Goal: Task Accomplishment & Management: Use online tool/utility

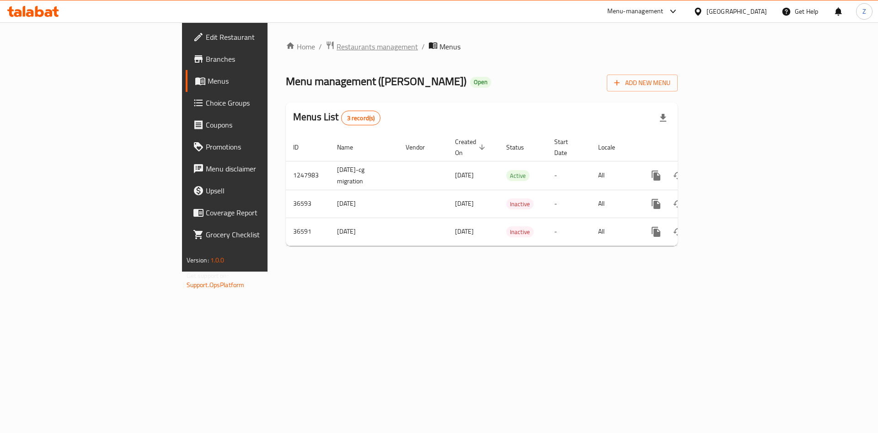
click at [336, 43] on span "Restaurants management" at bounding box center [376, 46] width 81 height 11
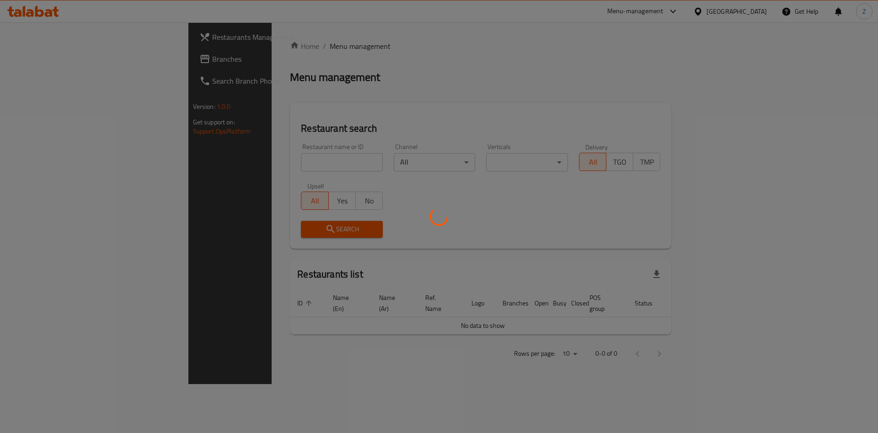
click at [251, 165] on div at bounding box center [439, 216] width 878 height 433
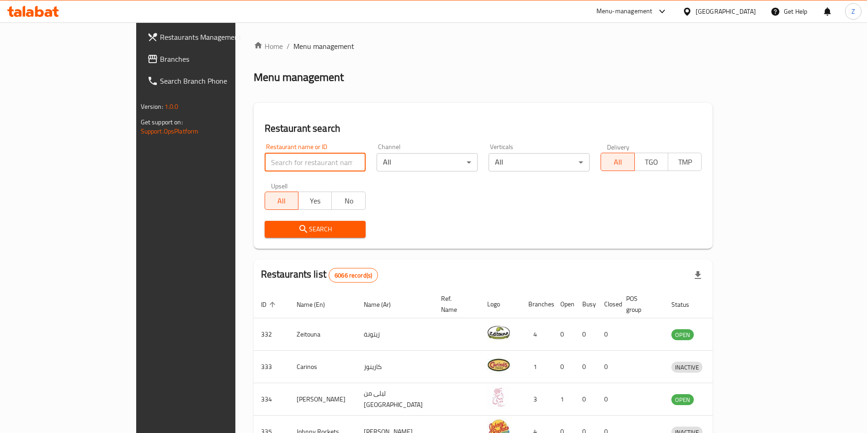
click at [265, 165] on input "search" at bounding box center [315, 162] width 101 height 18
type input "s"
type input "Southside"
click button "Search" at bounding box center [315, 229] width 101 height 17
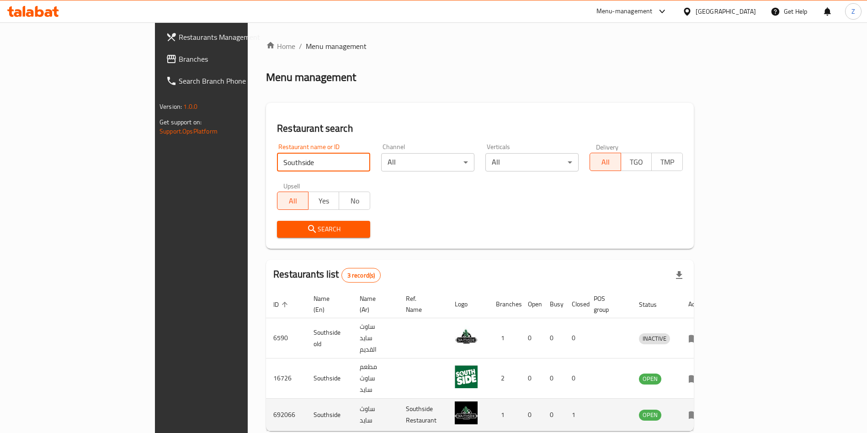
click at [699, 411] on icon "enhanced table" at bounding box center [694, 415] width 10 height 8
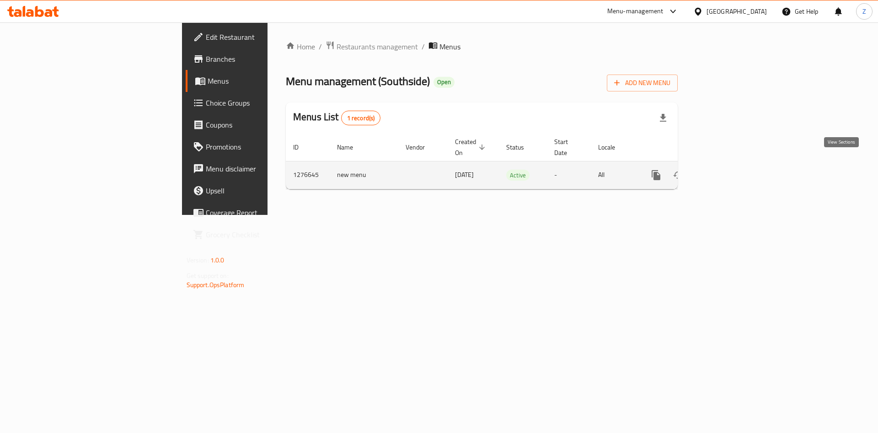
click at [727, 170] on icon "enhanced table" at bounding box center [721, 175] width 11 height 11
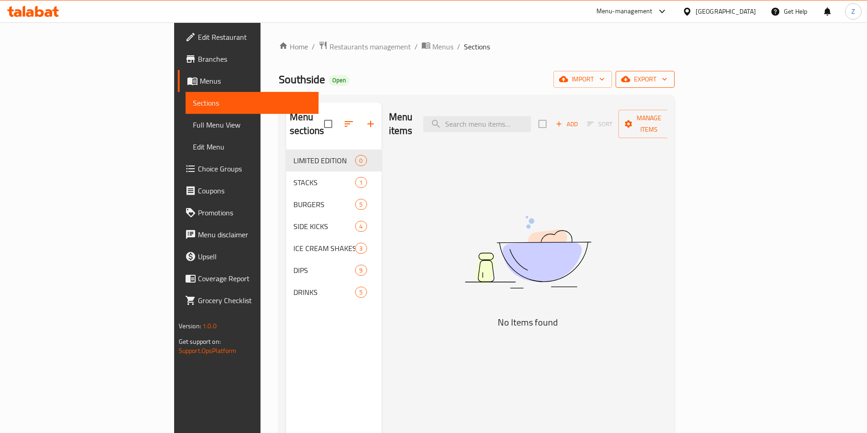
click at [667, 80] on span "export" at bounding box center [645, 79] width 44 height 11
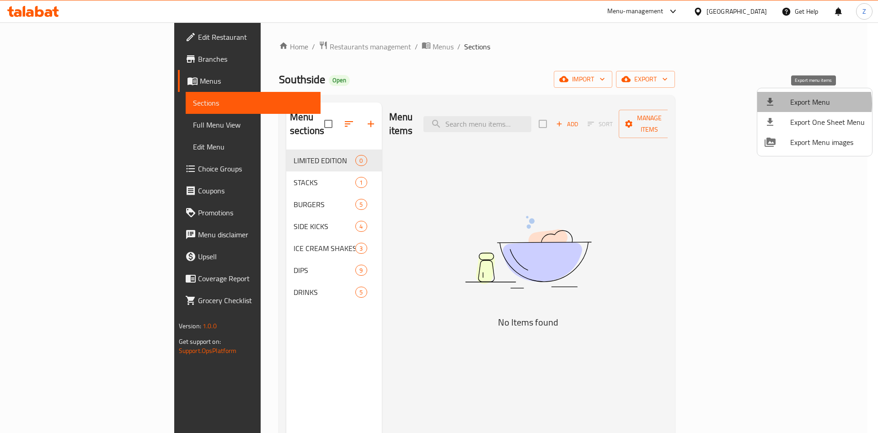
click at [808, 104] on span "Export Menu" at bounding box center [827, 101] width 75 height 11
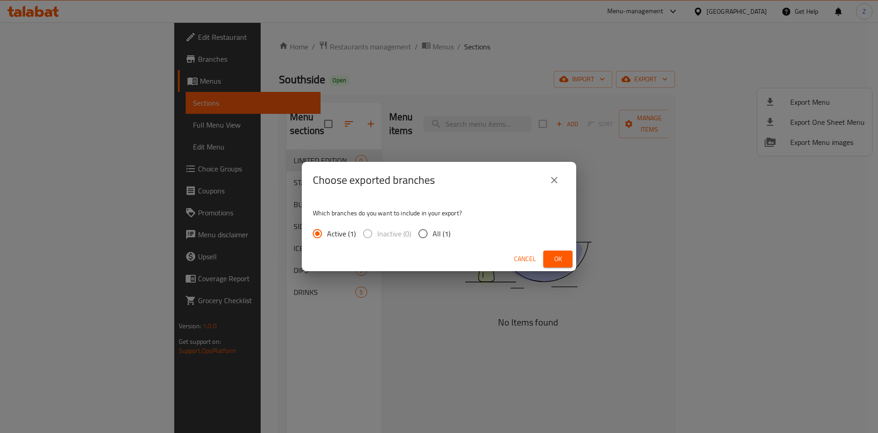
click at [556, 262] on span "Ok" at bounding box center [557, 258] width 15 height 11
